Goal: Information Seeking & Learning: Understand process/instructions

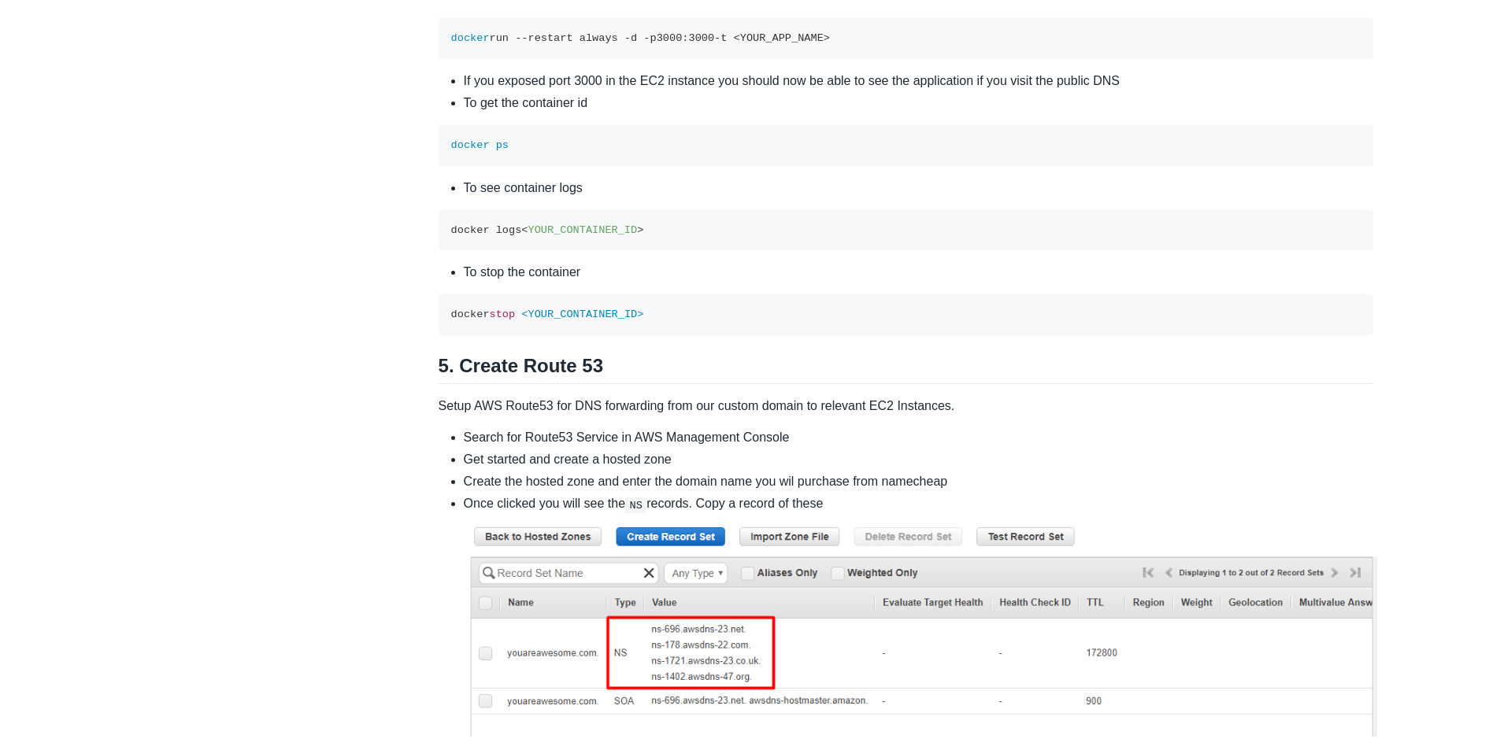
scroll to position [3306, 0]
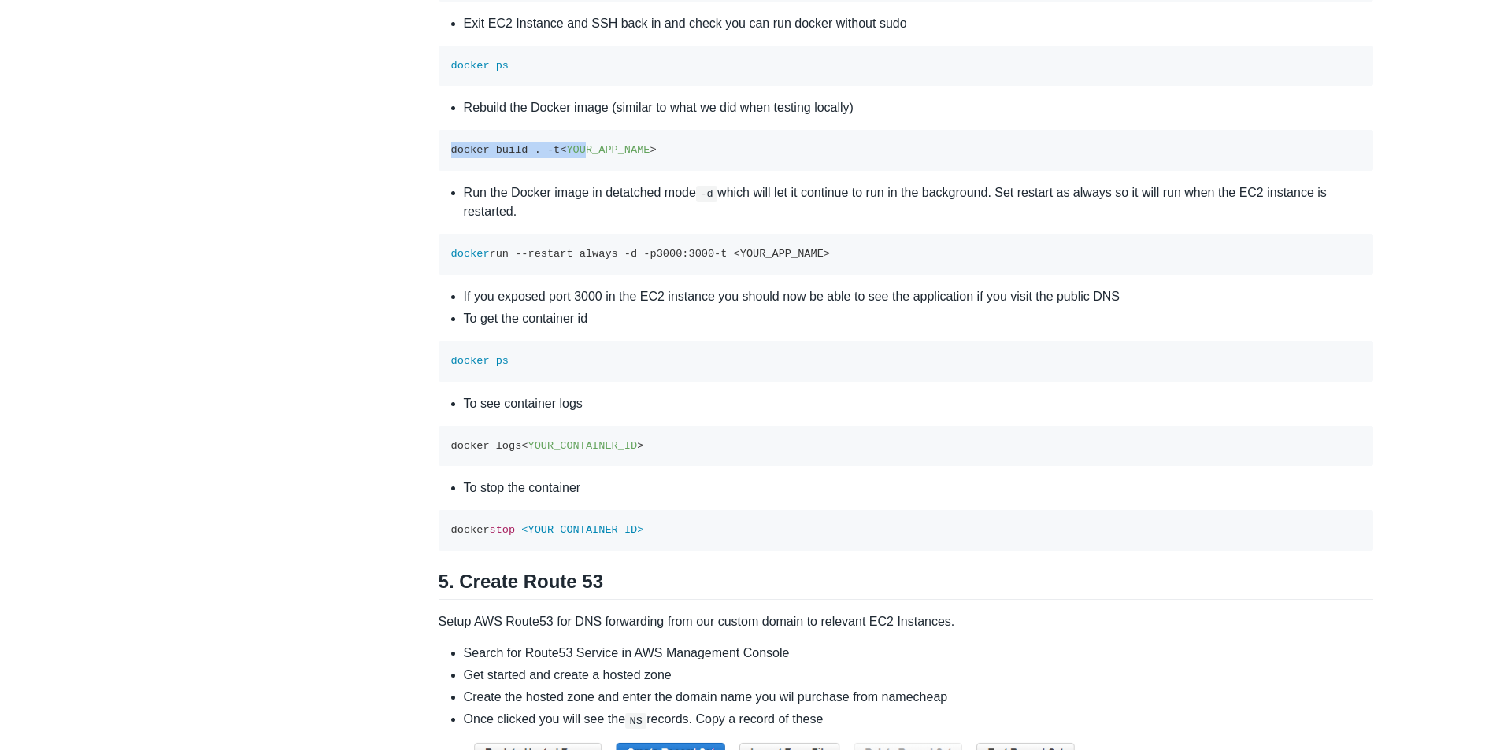
drag, startPoint x: 453, startPoint y: 273, endPoint x: 581, endPoint y: 273, distance: 127.5
click at [581, 156] on code "docker build . -t < YOUR_APP_NAME >" at bounding box center [553, 150] width 205 height 12
click at [591, 156] on span "YOUR_APP_NAME" at bounding box center [607, 150] width 83 height 12
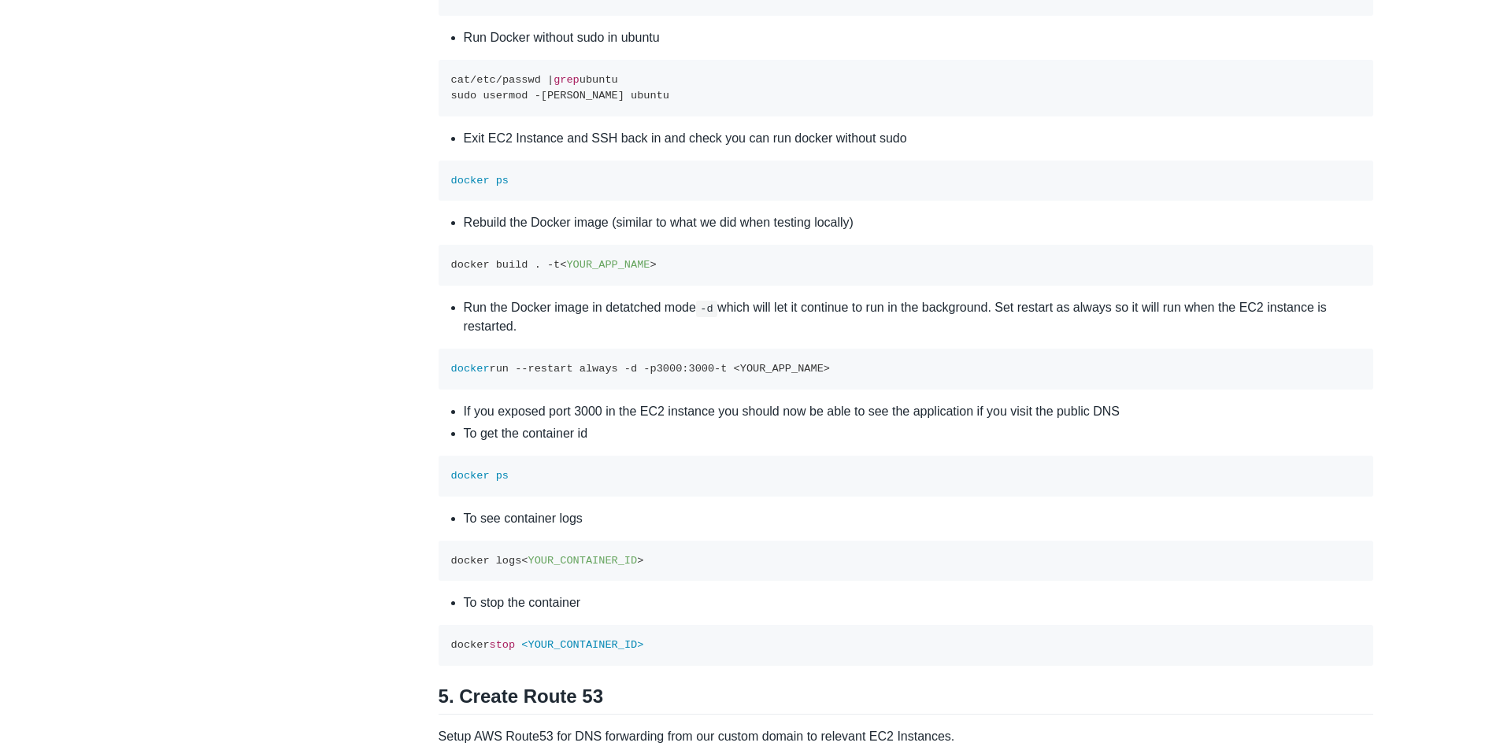
scroll to position [3070, 0]
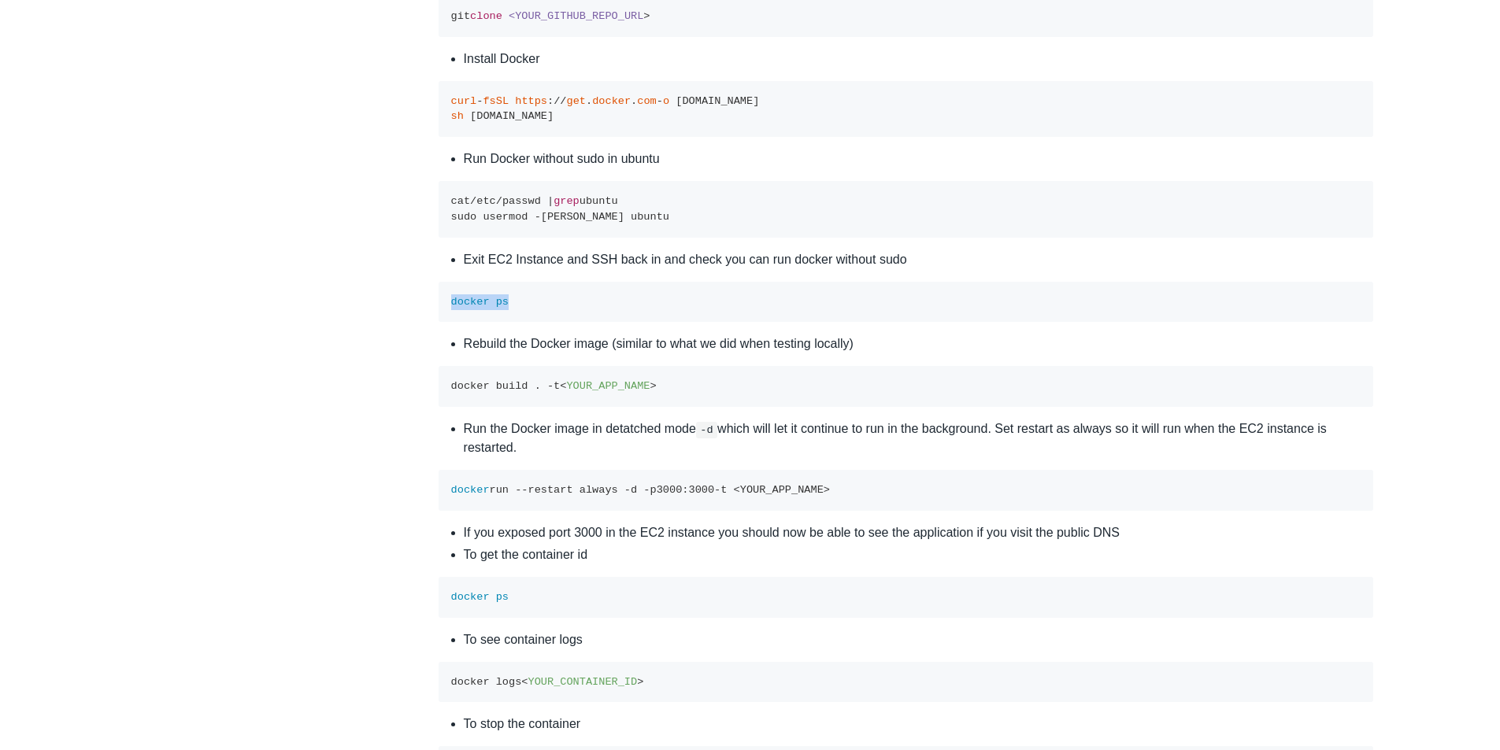
drag, startPoint x: 559, startPoint y: 425, endPoint x: 604, endPoint y: 425, distance: 44.9
click at [604, 425] on div "Topics product (28) finance (28) management (23) engineering (14) marketing (10…" at bounding box center [750, 48] width 1247 height 6046
click at [587, 323] on pre "docker ps" at bounding box center [905, 302] width 935 height 41
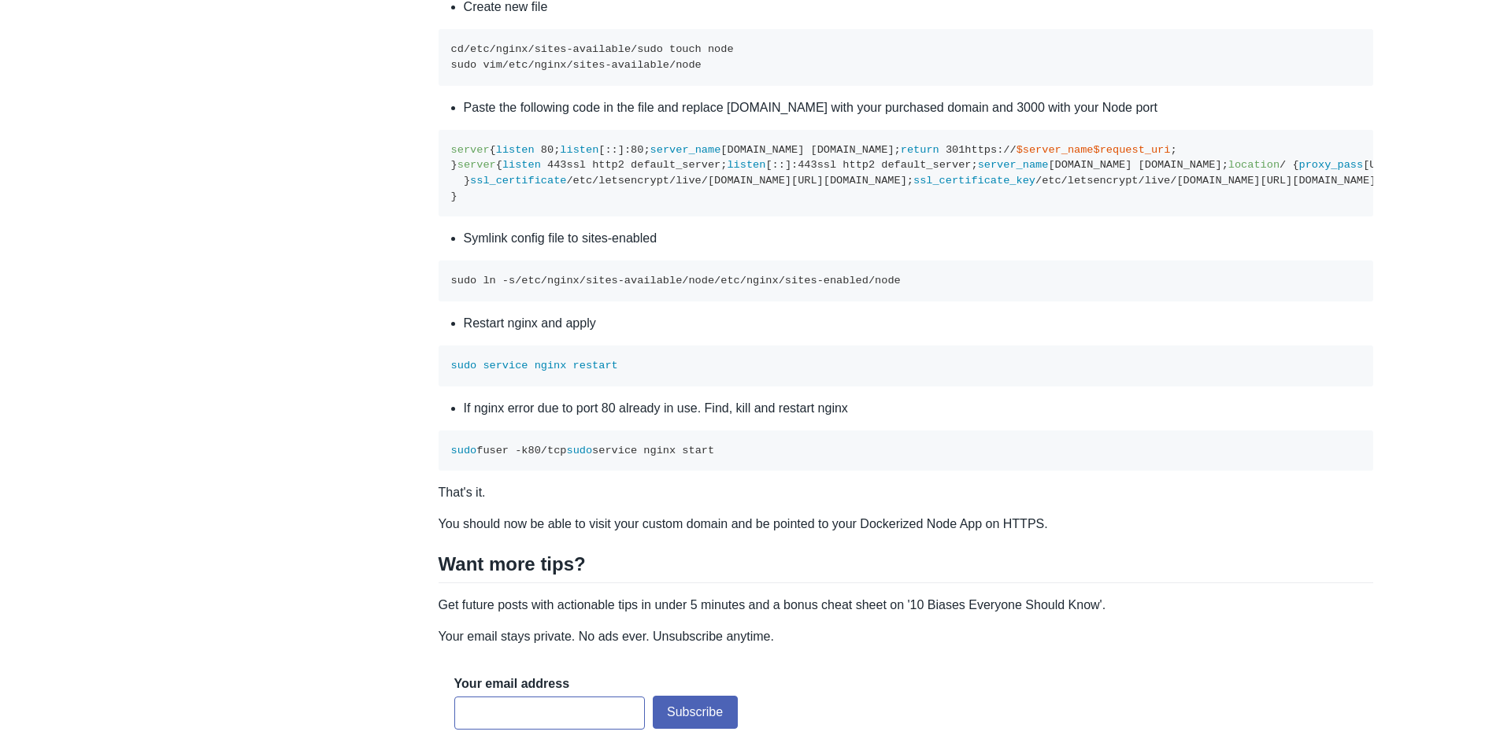
scroll to position [5353, 0]
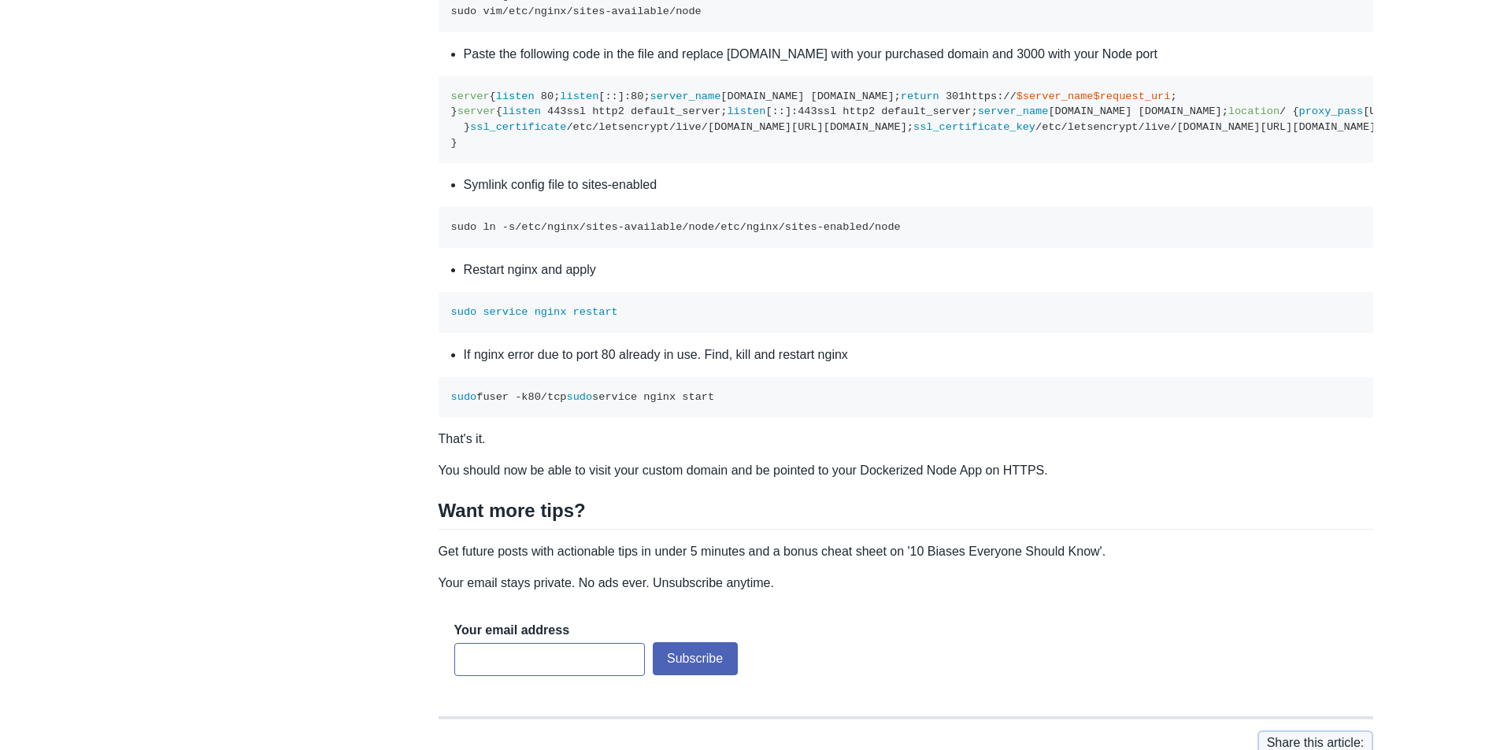
drag, startPoint x: 438, startPoint y: 243, endPoint x: 649, endPoint y: 287, distance: 215.5
click at [645, 164] on pre "server { listen 80 ; listen [::]: 80 ; server_name [DOMAIN_NAME] [DOMAIN_NAME];…" at bounding box center [905, 119] width 935 height 87
click at [1093, 102] on span "$request_uri" at bounding box center [1131, 97] width 77 height 12
drag, startPoint x: 555, startPoint y: 271, endPoint x: 616, endPoint y: 272, distance: 61.4
click at [616, 164] on pre "server { listen 80 ; listen [::]: 80 ; server_name [DOMAIN_NAME] [DOMAIN_NAME];…" at bounding box center [905, 119] width 935 height 87
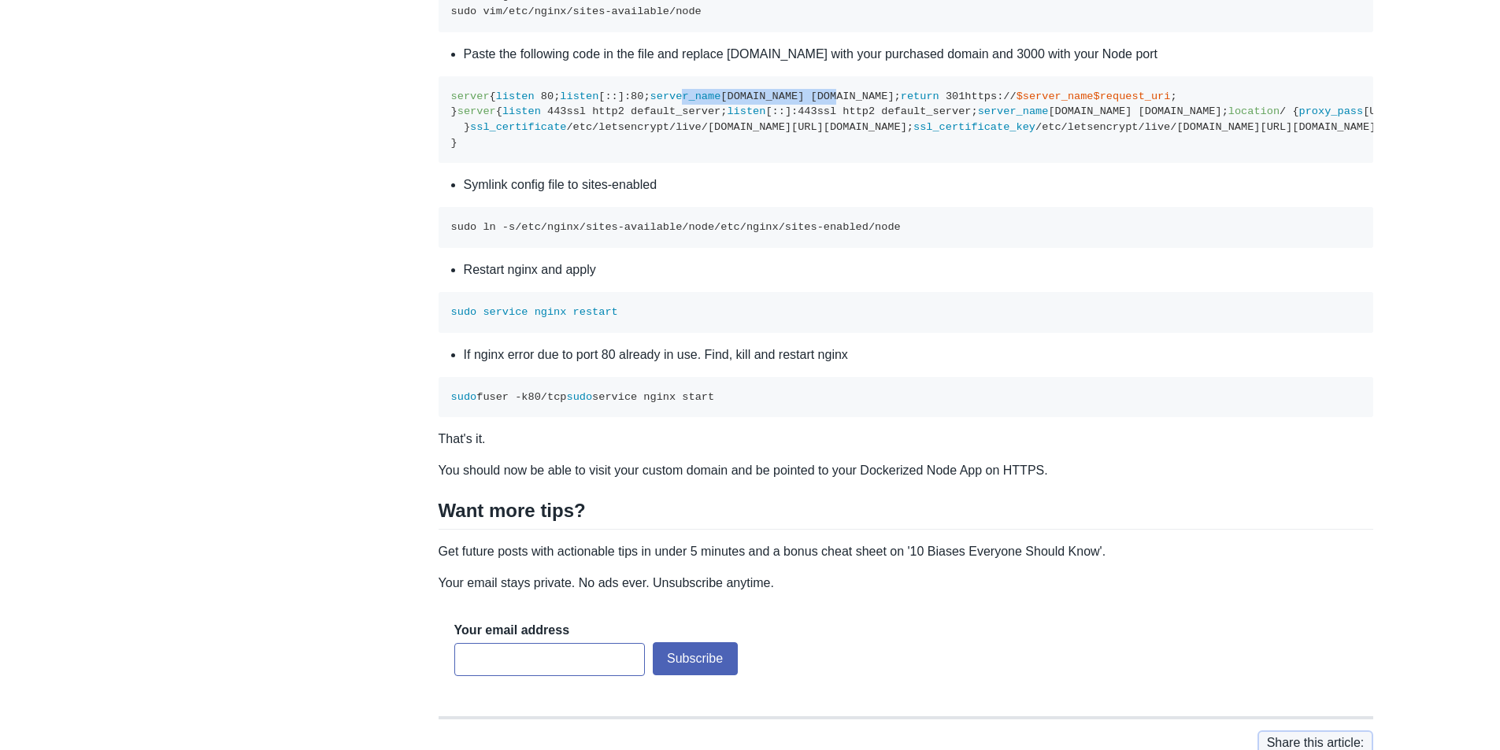
drag, startPoint x: 491, startPoint y: 286, endPoint x: 659, endPoint y: 293, distance: 167.8
click at [637, 164] on pre "server { listen 80 ; listen [::]: 80 ; server_name [DOMAIN_NAME] [DOMAIN_NAME];…" at bounding box center [905, 119] width 935 height 87
click at [1093, 102] on span "$request_uri" at bounding box center [1131, 97] width 77 height 12
click at [634, 164] on pre "server { listen 80 ; listen [::]: 80 ; server_name [DOMAIN_NAME] [DOMAIN_NAME];…" at bounding box center [905, 119] width 935 height 87
drag, startPoint x: 486, startPoint y: 434, endPoint x: 627, endPoint y: 431, distance: 140.9
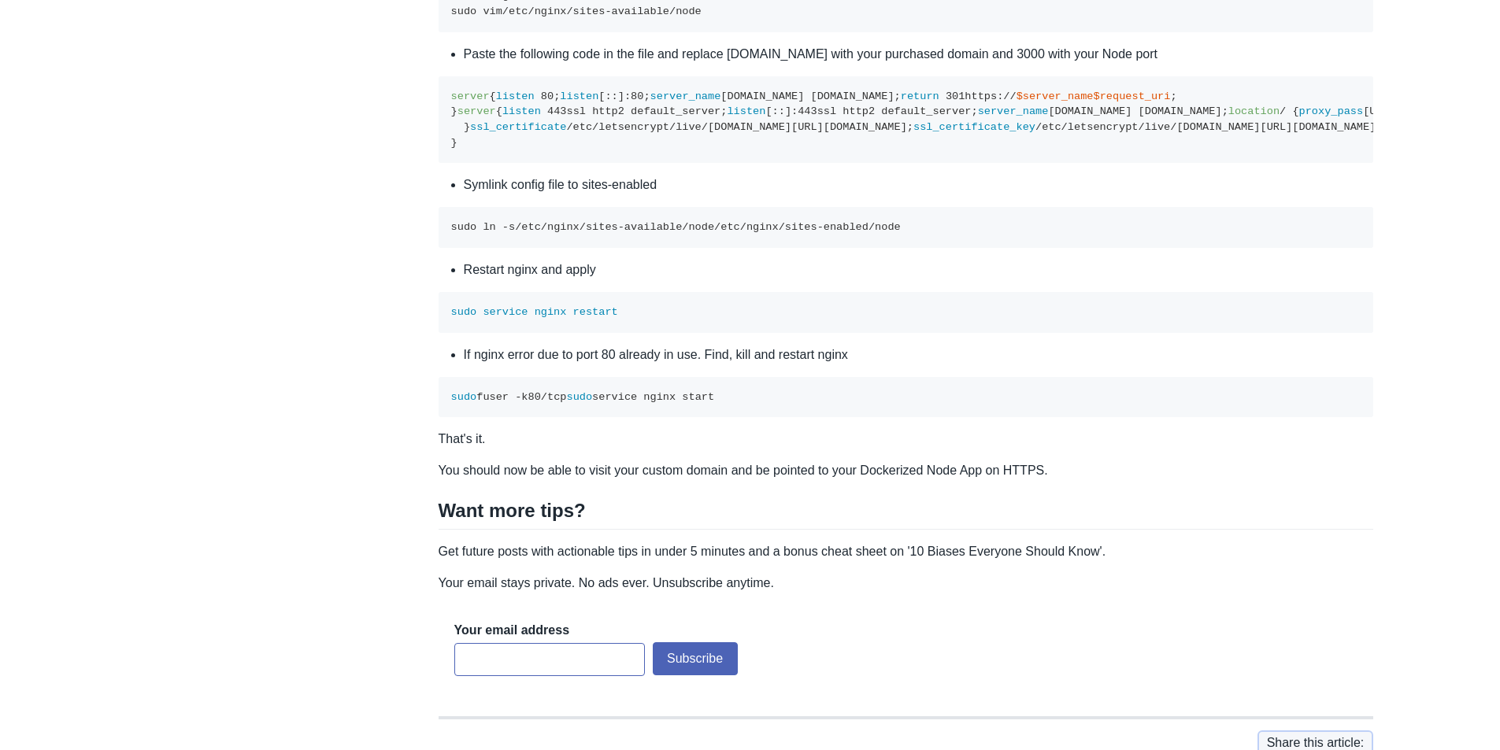
drag, startPoint x: 473, startPoint y: 429, endPoint x: 675, endPoint y: 431, distance: 202.3
click at [675, 164] on pre "server { listen 80 ; listen [::]: 80 ; server_name [DOMAIN_NAME] [DOMAIN_NAME];…" at bounding box center [905, 119] width 935 height 87
copy code "proxy_pass [URL];"
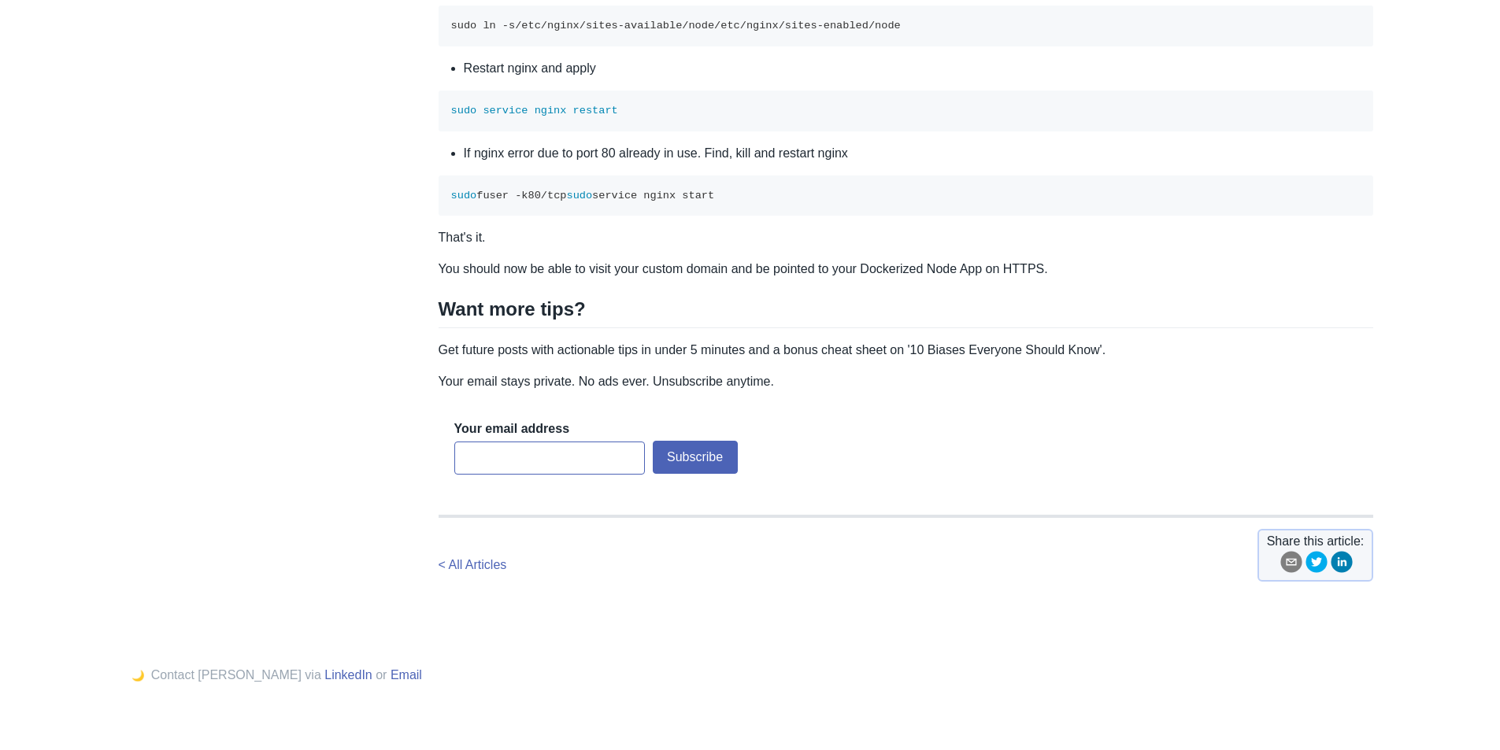
scroll to position [5589, 0]
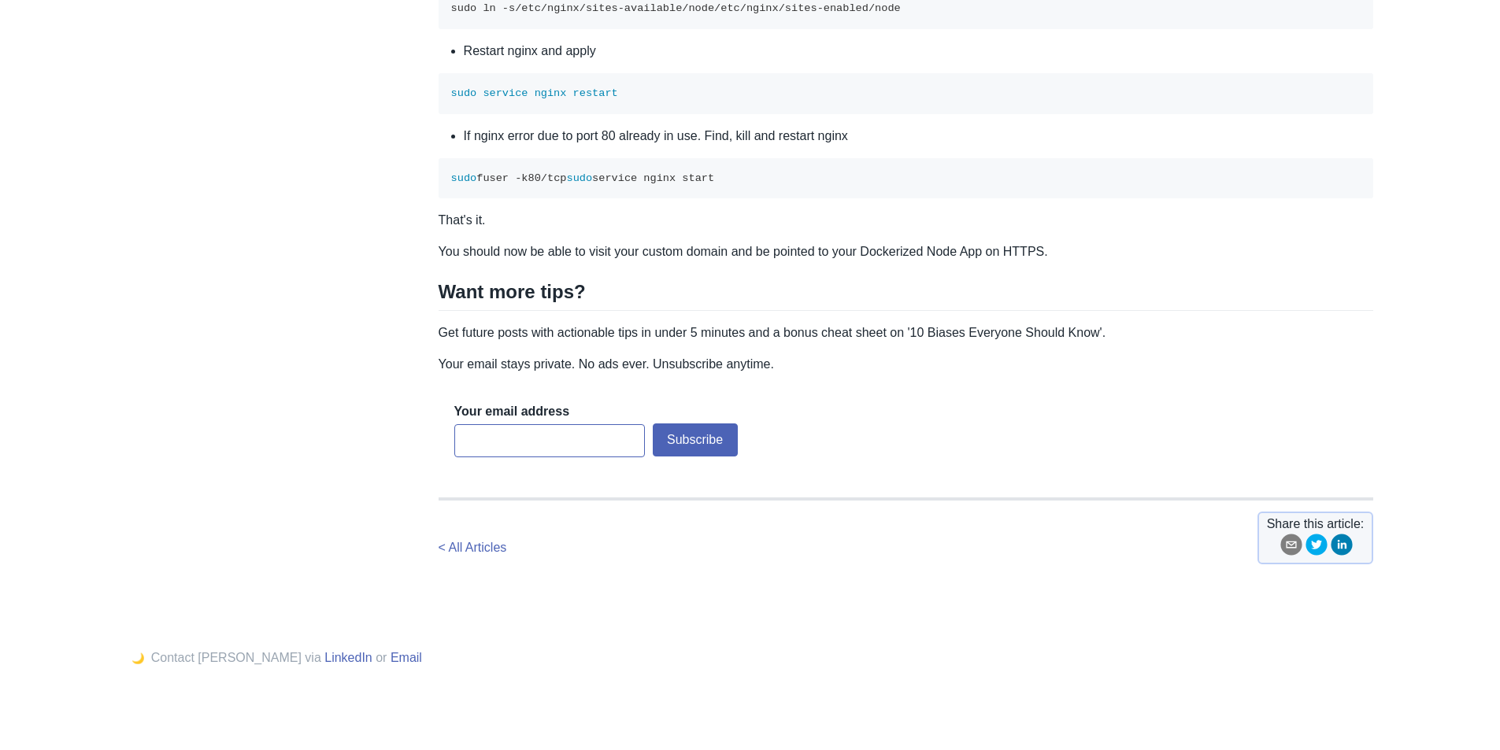
drag, startPoint x: 460, startPoint y: 242, endPoint x: 867, endPoint y: 350, distance: 421.8
copy code "ssl_certificate /etc/letsencrypt/live/[DOMAIN_NAME][URL][DOMAIN_NAME]; ssl_cert…"
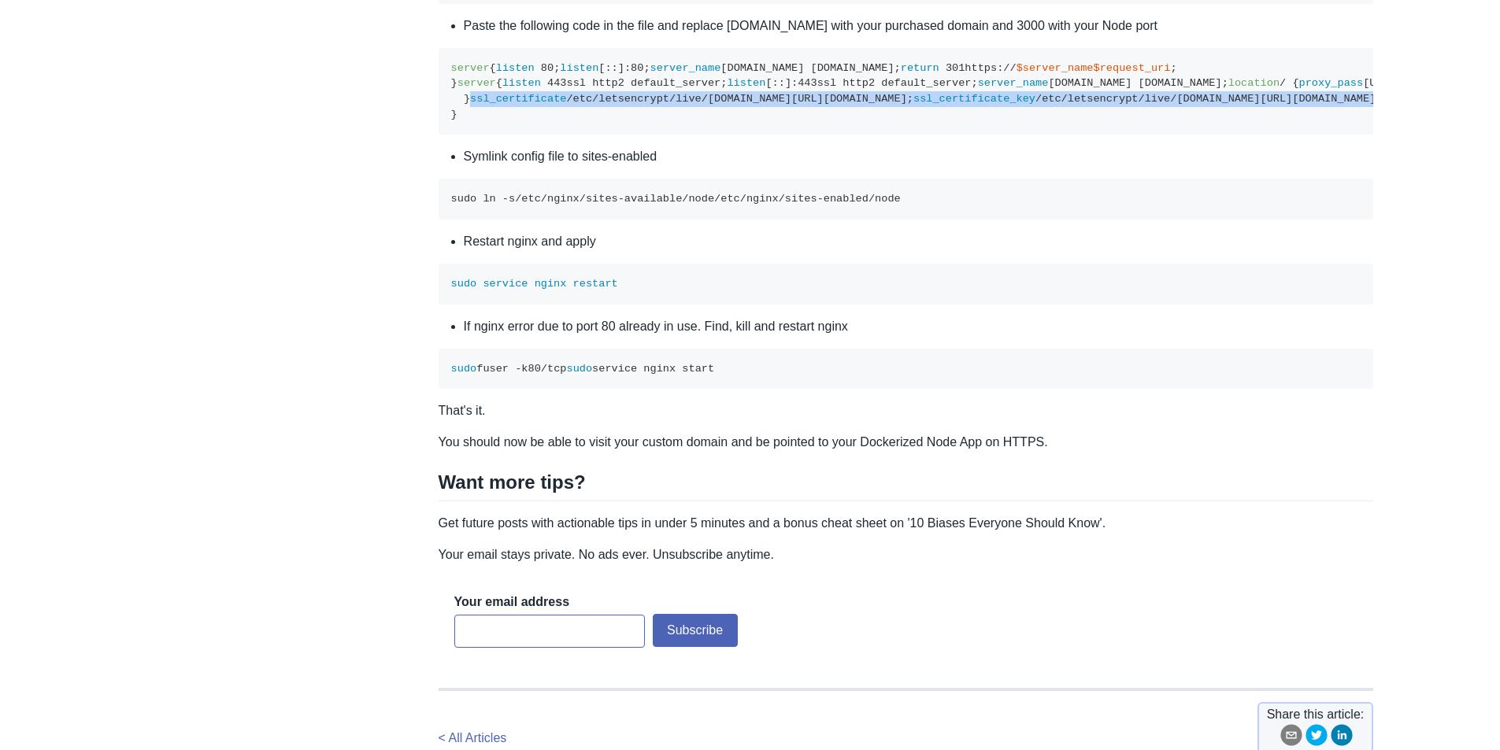
scroll to position [5353, 0]
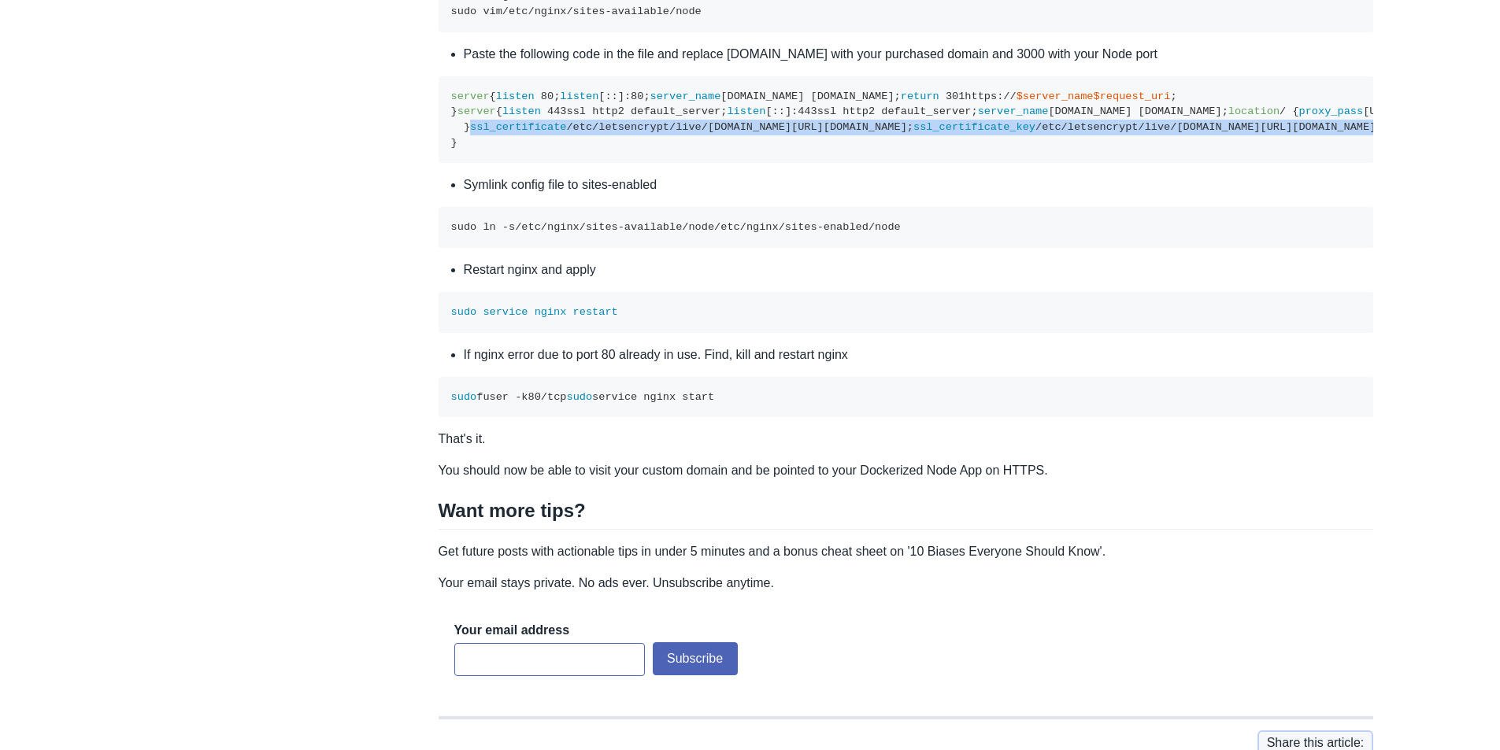
click at [698, 164] on pre "server { listen 80 ; listen [::]: 80 ; server_name [DOMAIN_NAME] [DOMAIN_NAME];…" at bounding box center [905, 119] width 935 height 87
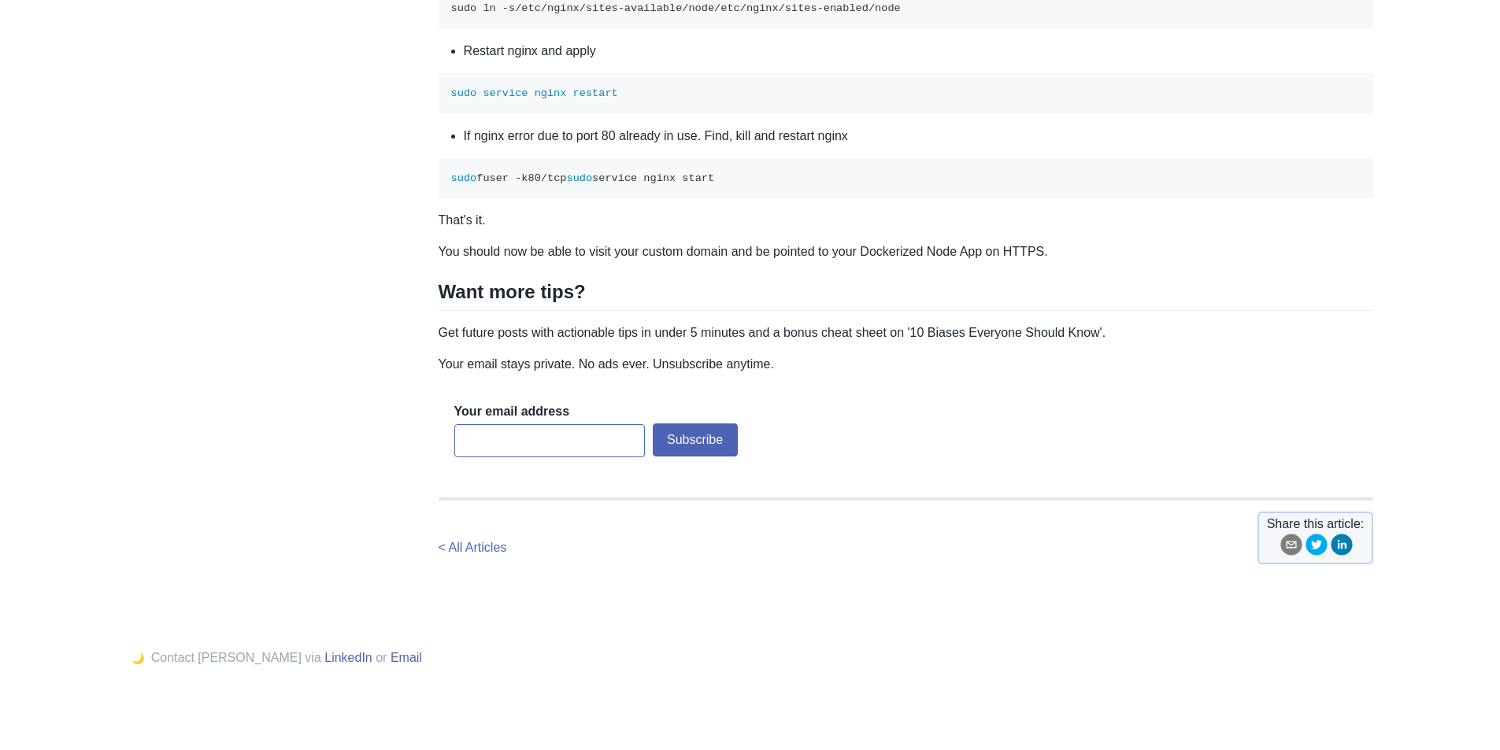
scroll to position [5589, 0]
drag, startPoint x: 486, startPoint y: 461, endPoint x: 760, endPoint y: 461, distance: 273.9
click at [756, 29] on pre "sudo ln -s /etc/ nginx /sites-available/ node /etc/ nginx /sites-enabled/ node" at bounding box center [905, 8] width 935 height 41
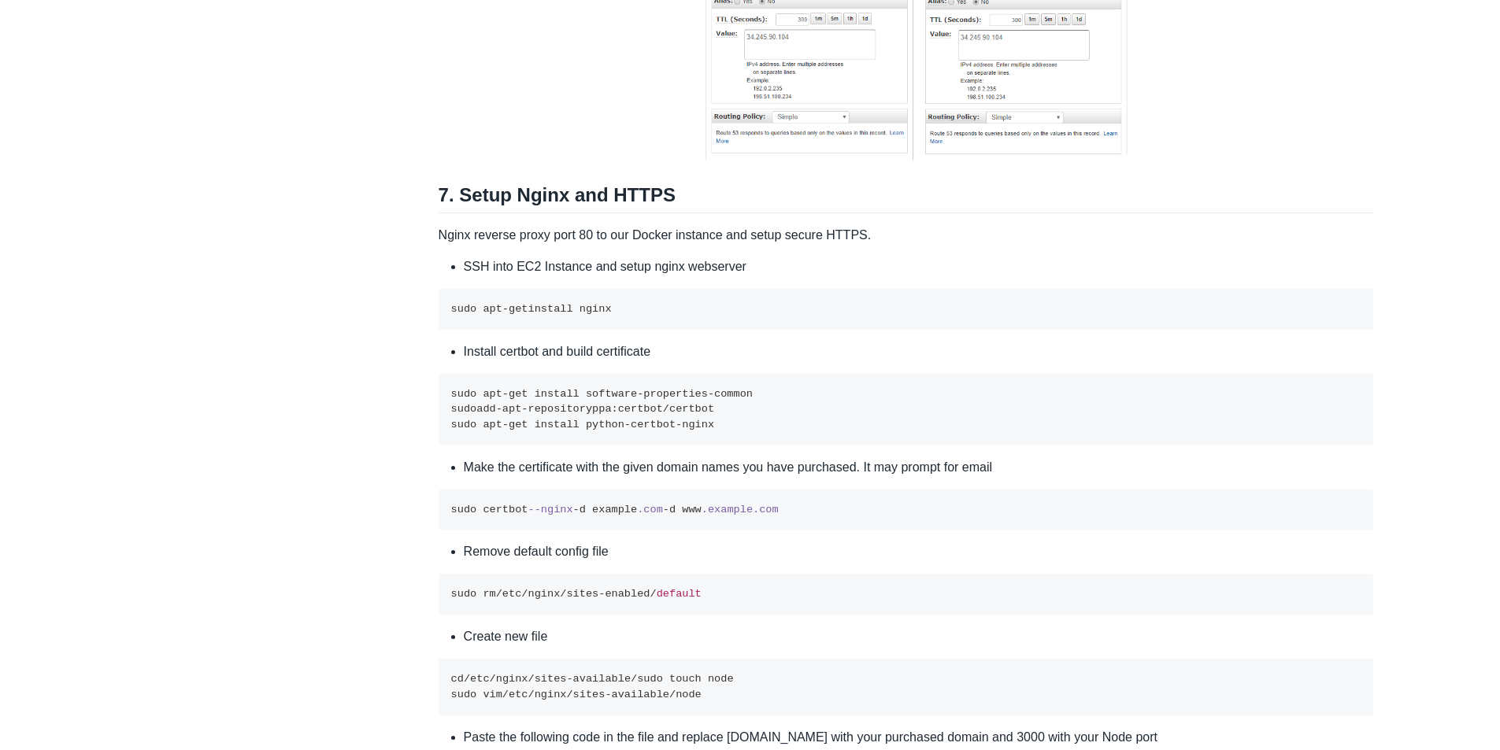
scroll to position [4644, 0]
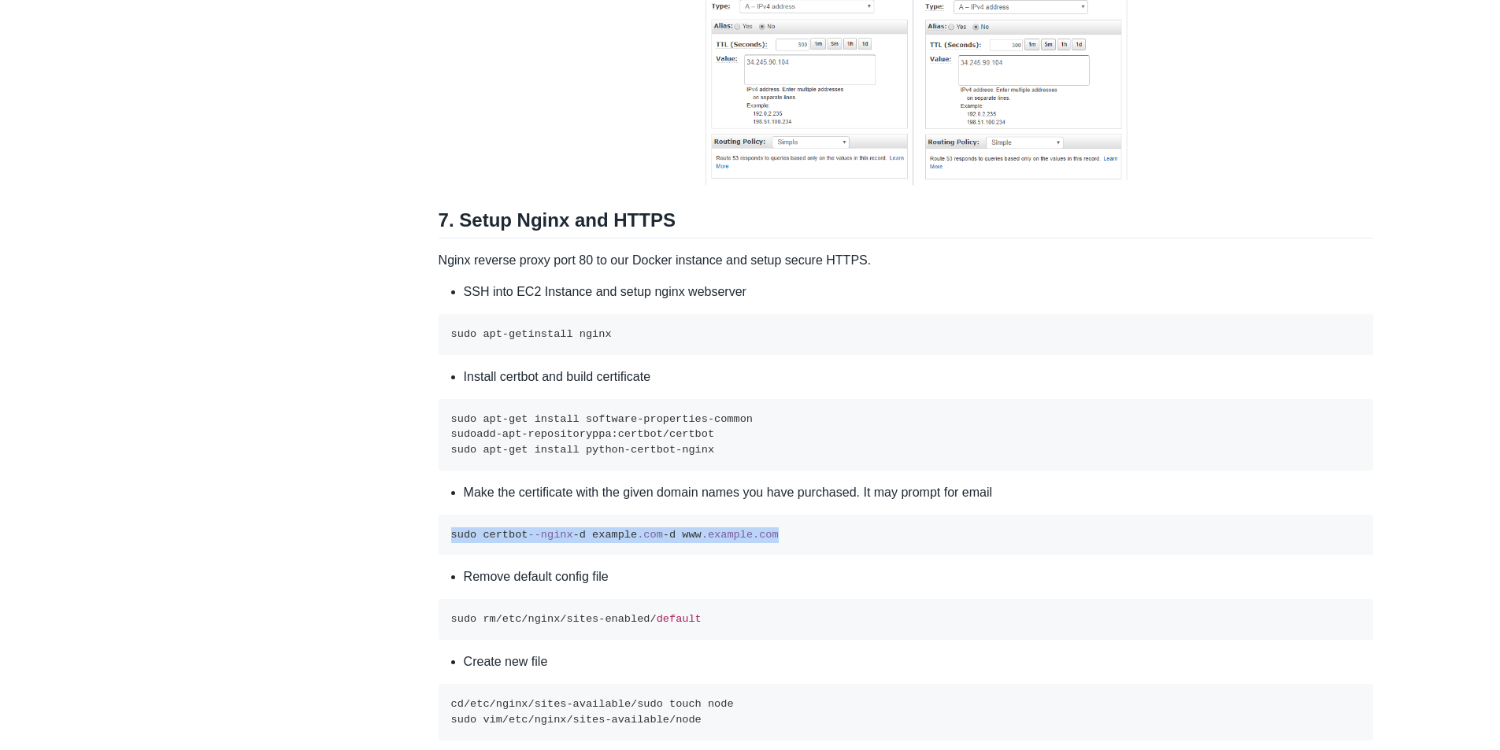
drag, startPoint x: 442, startPoint y: 655, endPoint x: 786, endPoint y: 658, distance: 344.0
click at [786, 556] on pre "sudo certbot --nginx -d example .com -d www .example .com" at bounding box center [905, 535] width 935 height 41
drag, startPoint x: 239, startPoint y: 131, endPoint x: 468, endPoint y: 51, distance: 242.7
